Goal: Find specific page/section: Find specific page/section

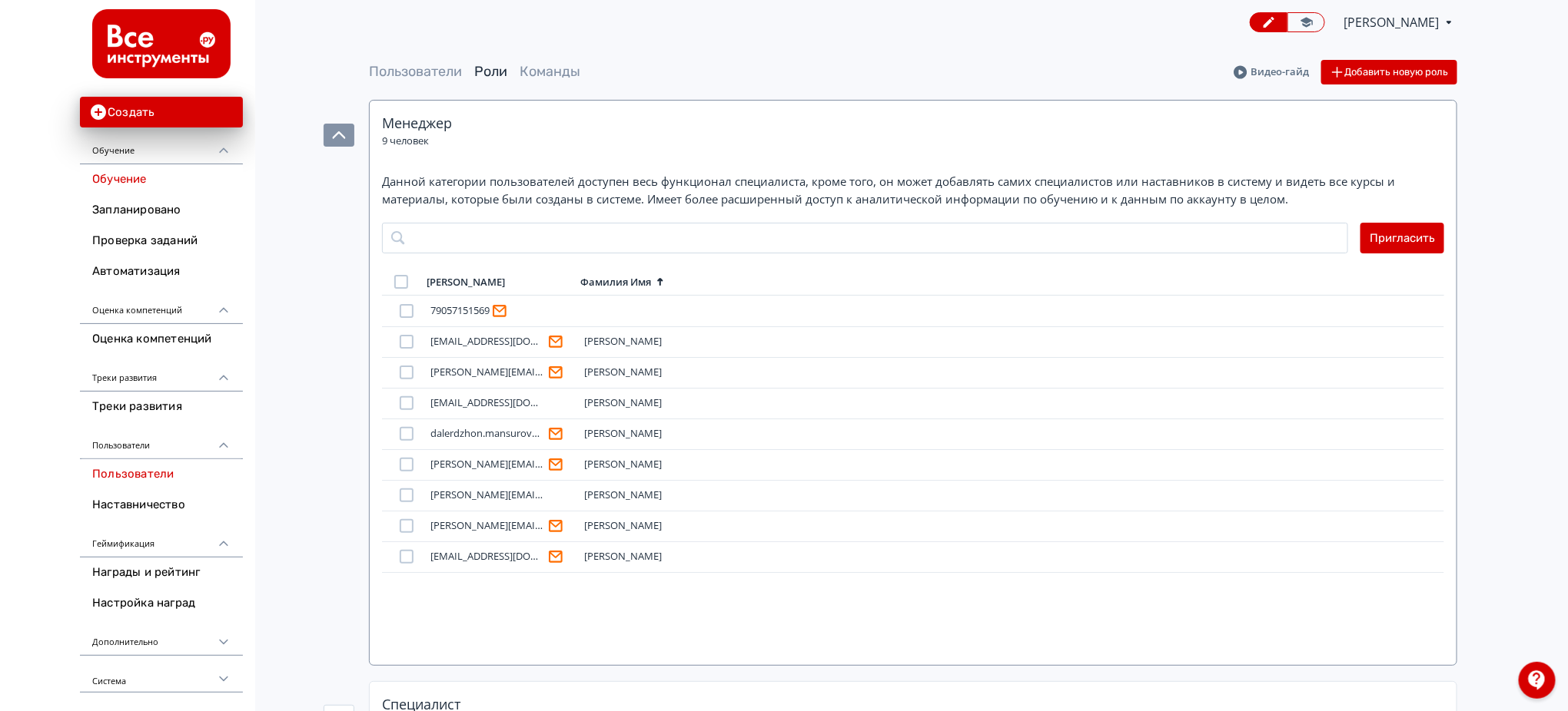
click at [119, 176] on link "Обучение" at bounding box center [161, 180] width 163 height 31
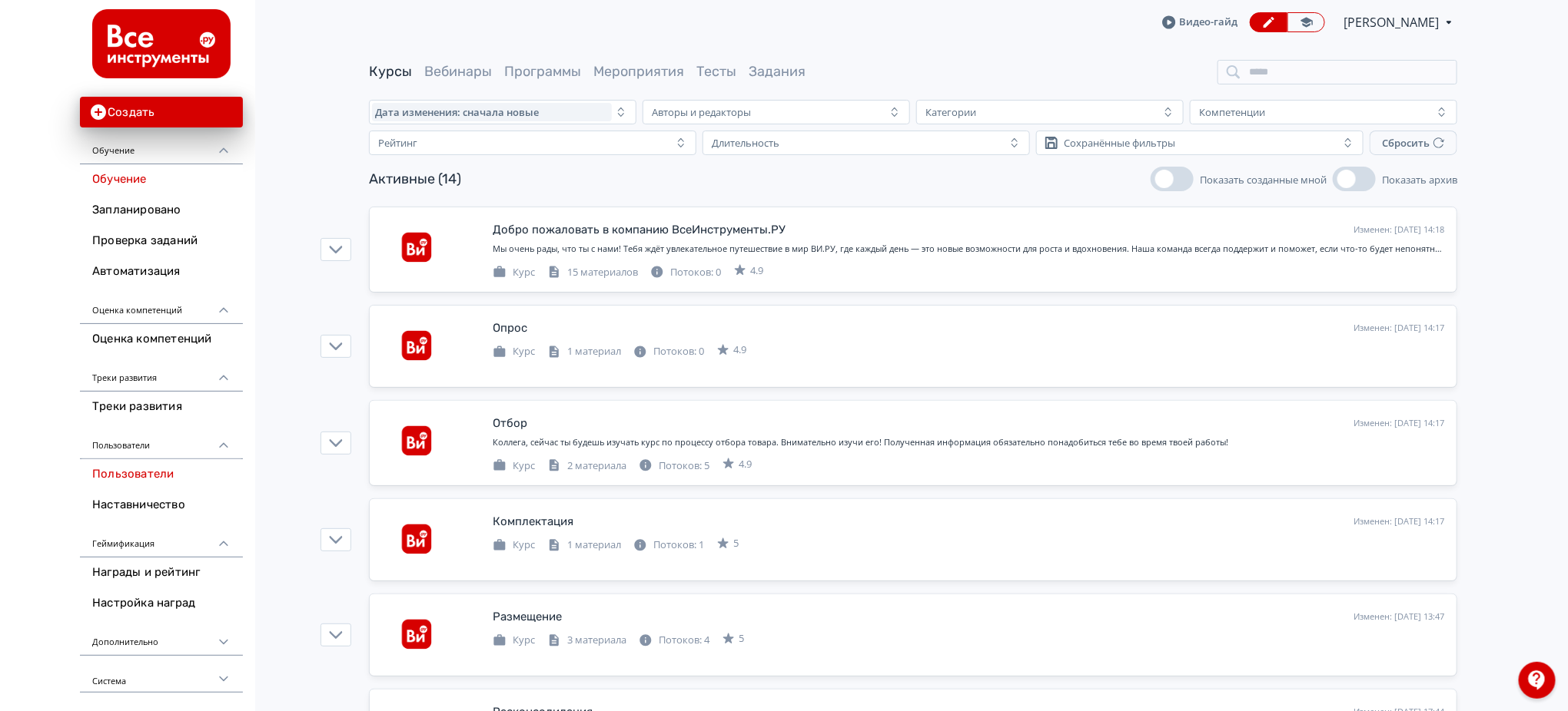
click at [160, 476] on link "Пользователи" at bounding box center [161, 474] width 163 height 31
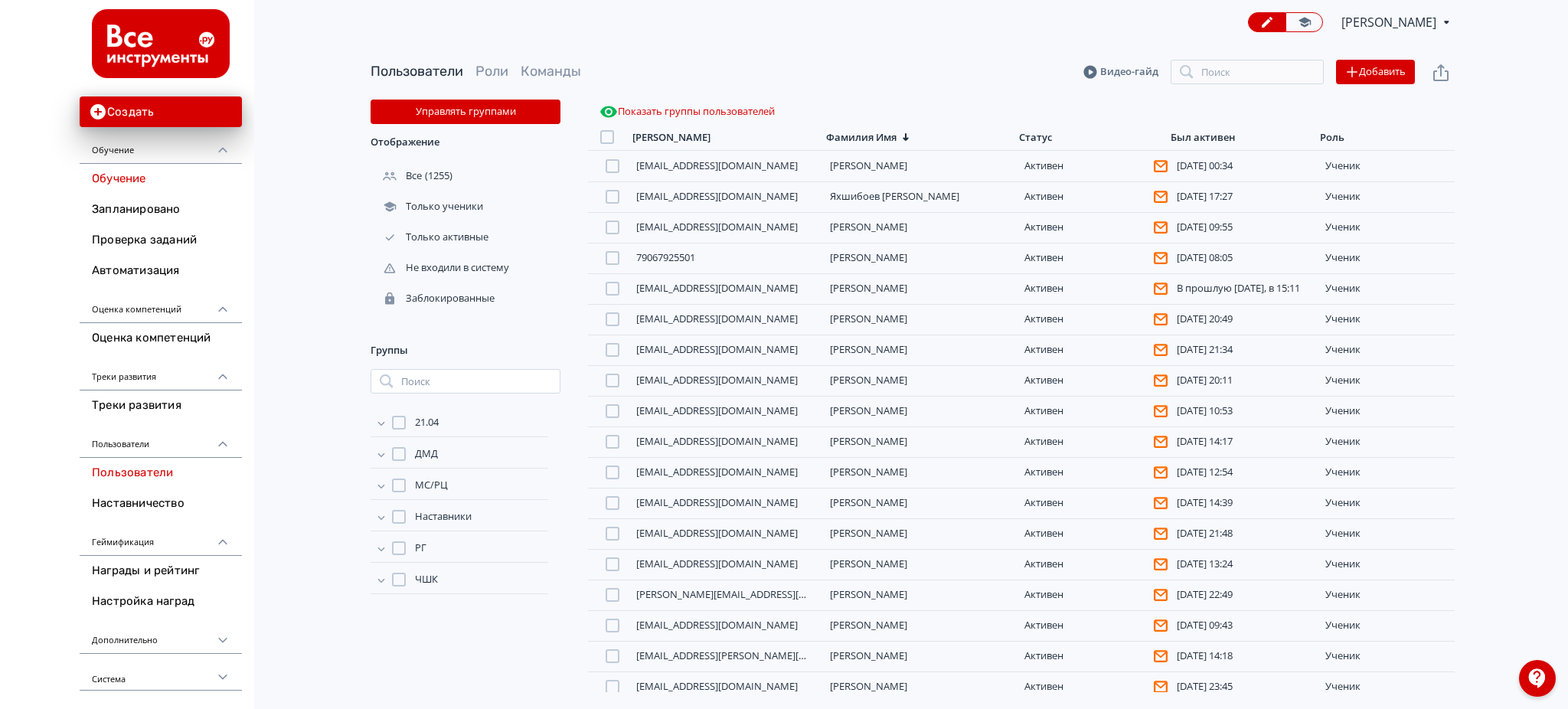
click at [164, 186] on link "Обучение" at bounding box center [161, 179] width 162 height 30
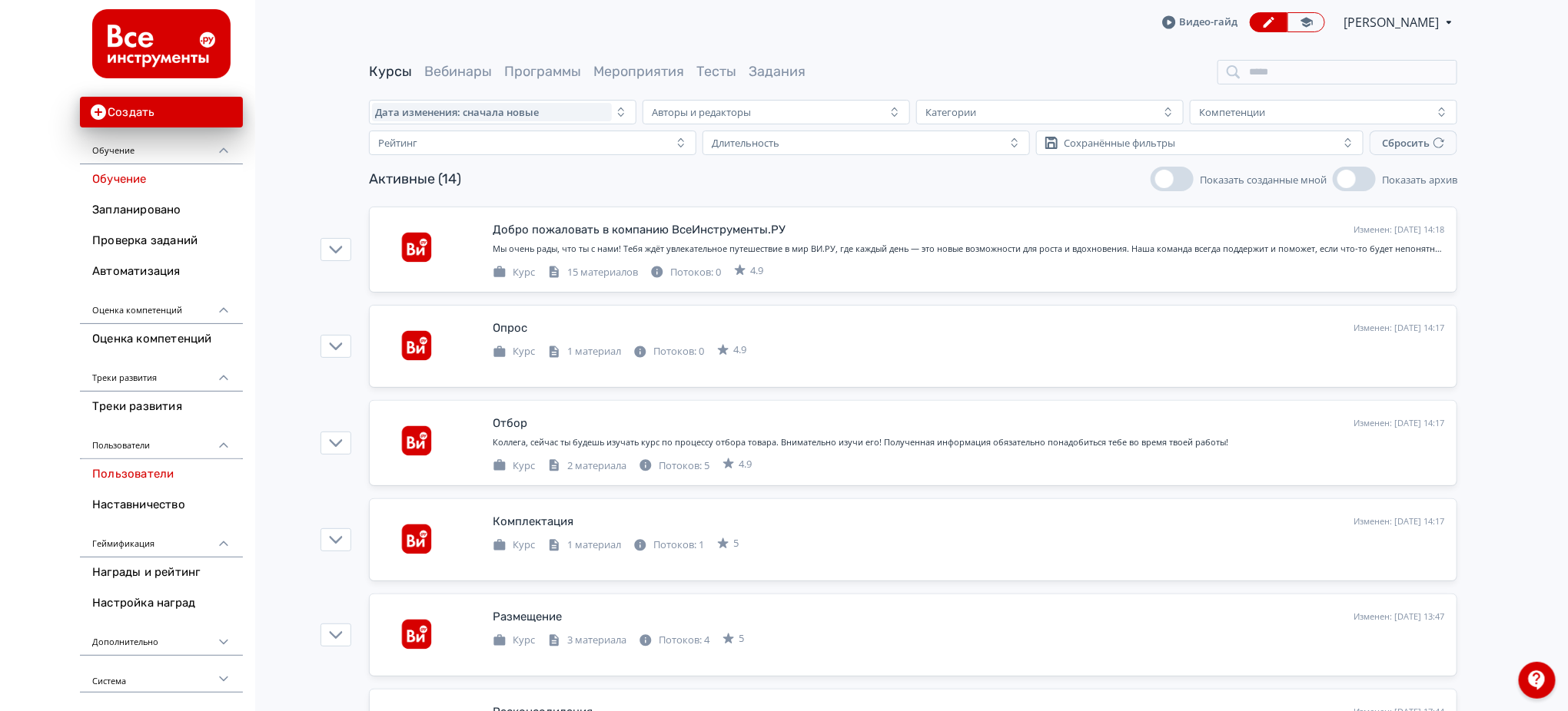
click at [169, 468] on link "Пользователи" at bounding box center [161, 474] width 163 height 31
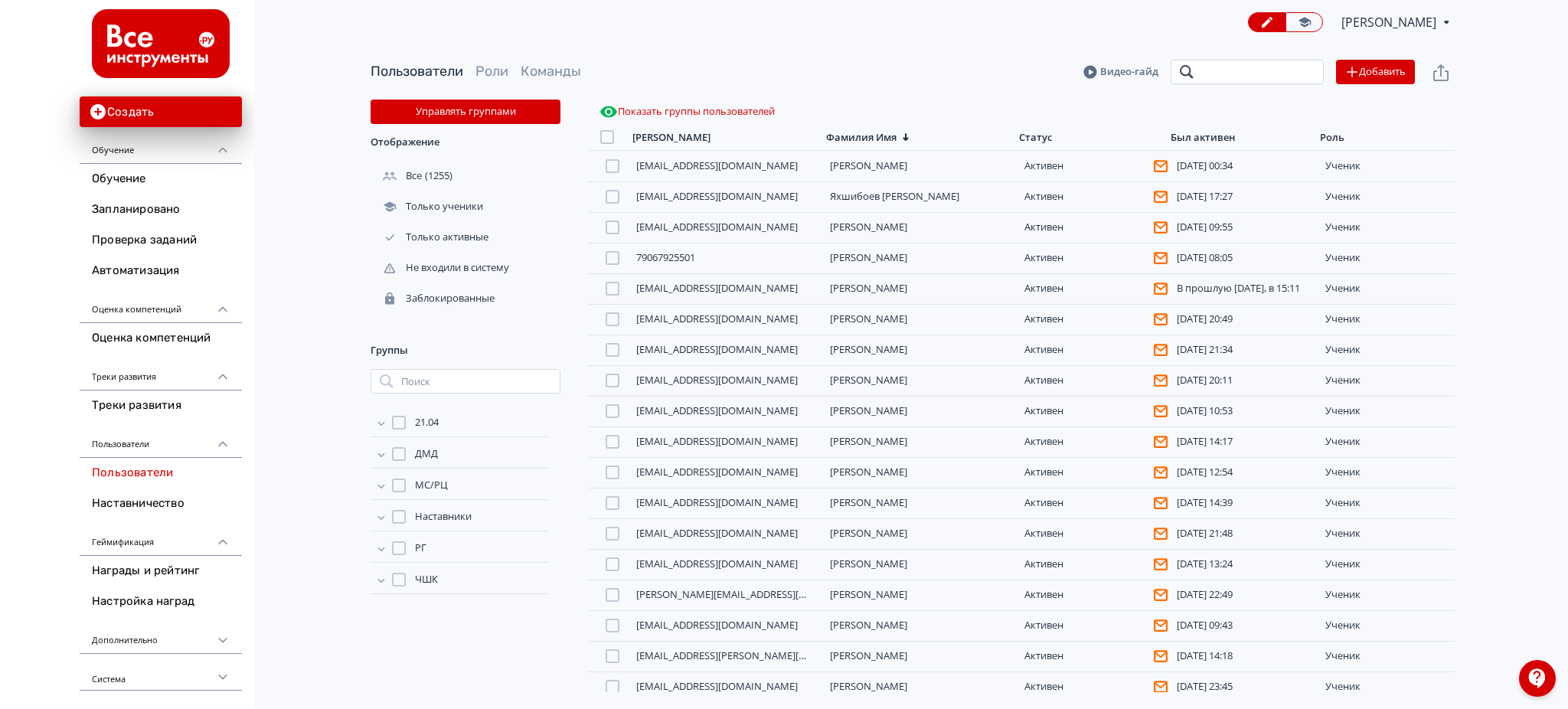
click at [1203, 78] on input "search" at bounding box center [1248, 72] width 153 height 25
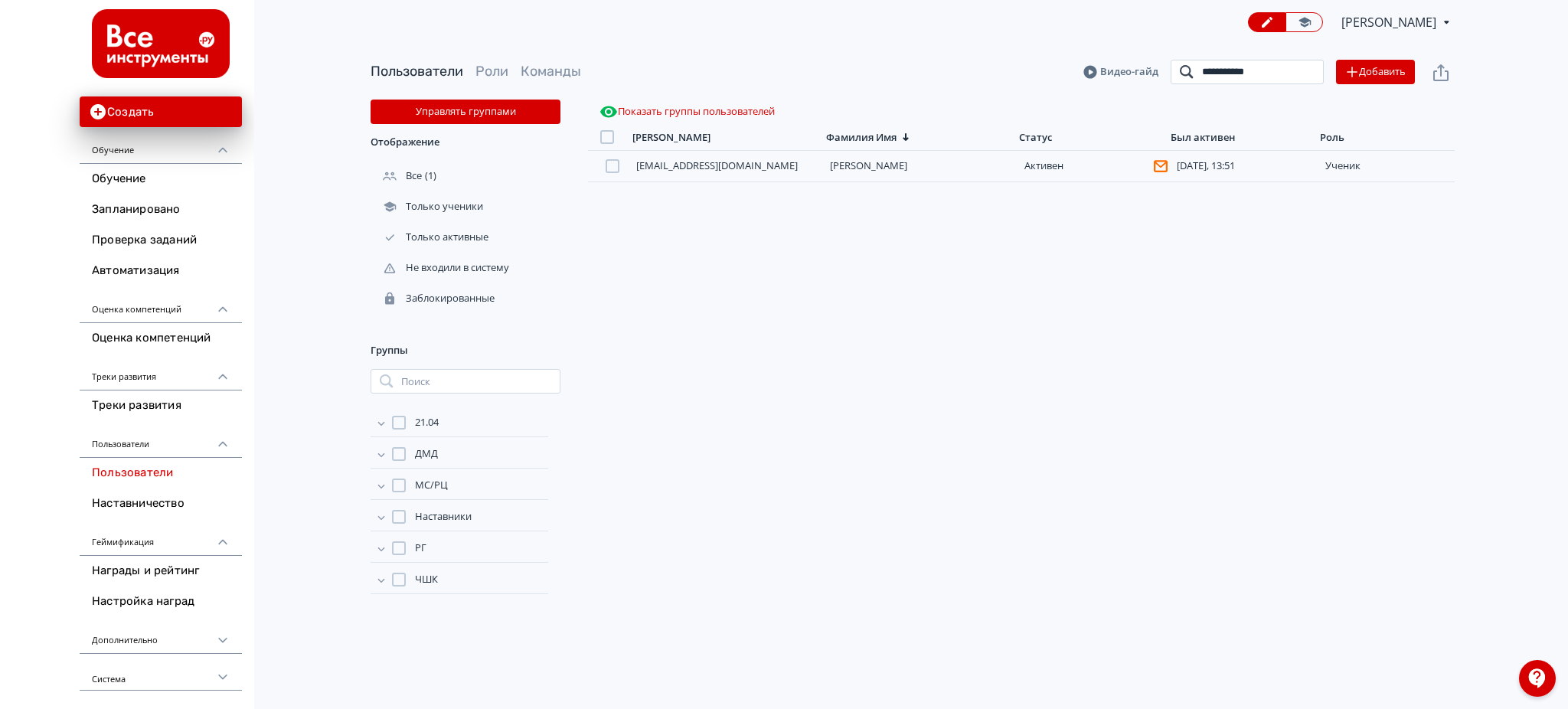
type input "**********"
